Goal: Transaction & Acquisition: Subscribe to service/newsletter

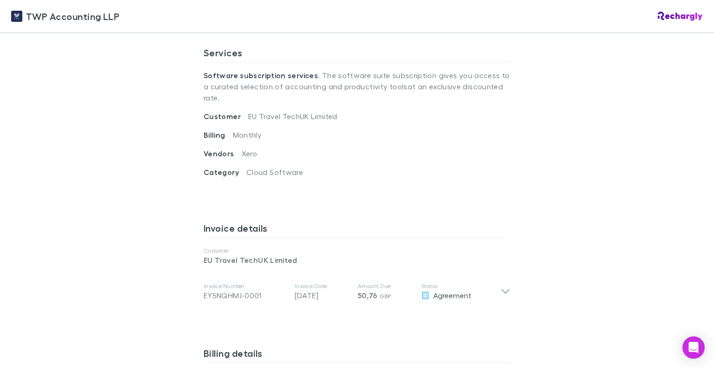
scroll to position [372, 0]
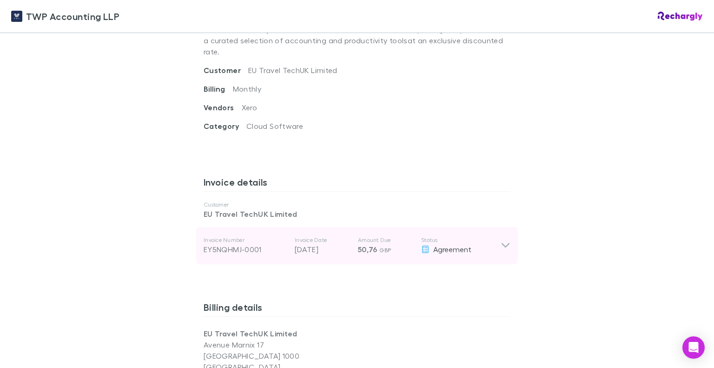
click at [496, 244] on div "Agreement" at bounding box center [461, 249] width 80 height 11
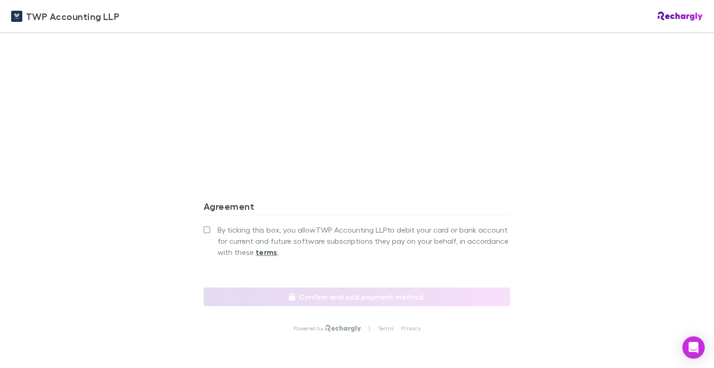
scroll to position [954, 0]
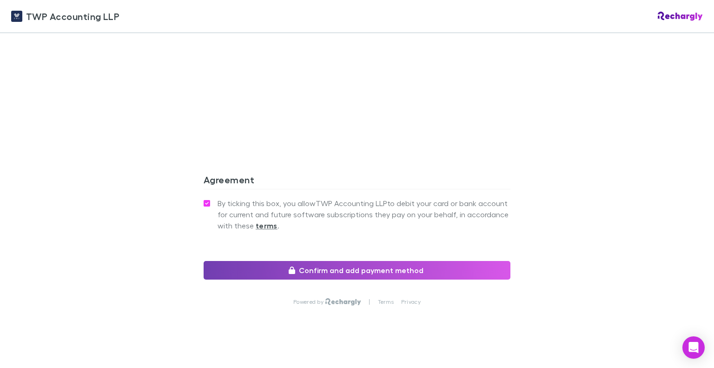
click at [251, 261] on button "Confirm and add payment method" at bounding box center [357, 270] width 307 height 19
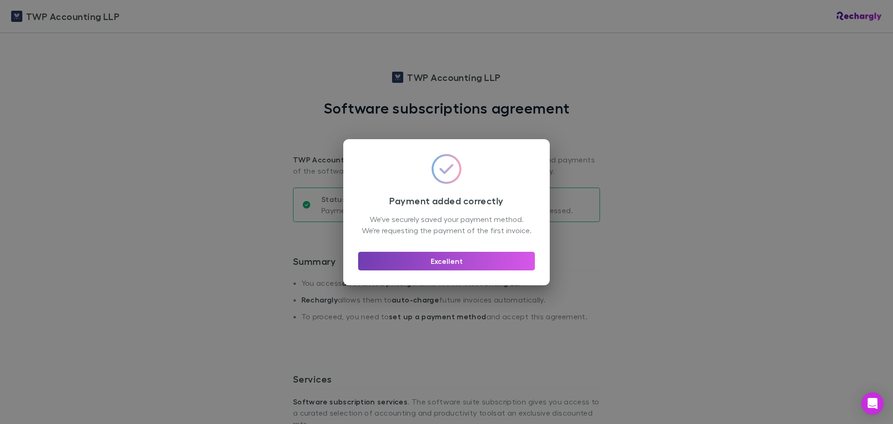
click at [455, 268] on button "Excellent" at bounding box center [446, 261] width 177 height 19
